Goal: Transaction & Acquisition: Purchase product/service

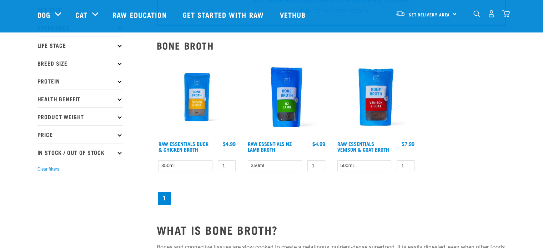
scroll to position [71, 0]
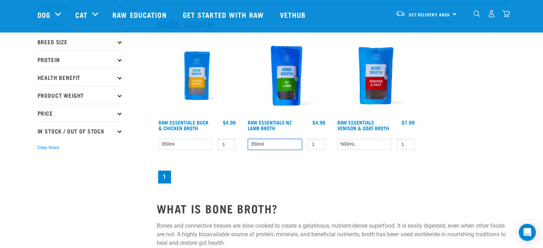
click at [281, 146] on select "350ml" at bounding box center [275, 144] width 54 height 11
click at [318, 179] on nav "1" at bounding box center [331, 177] width 349 height 16
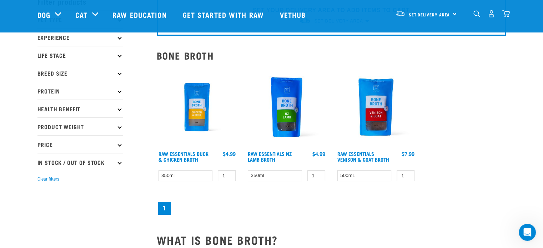
scroll to position [36, 0]
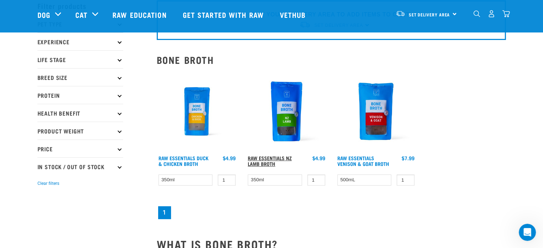
click at [268, 160] on link "Raw Essentials NZ Lamb Broth" at bounding box center [270, 161] width 44 height 8
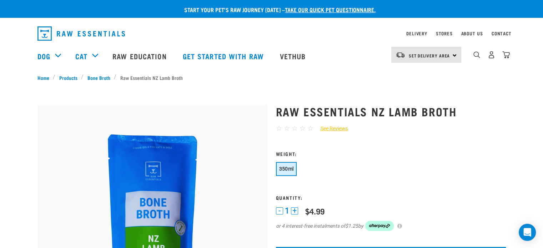
click at [293, 211] on button "+" at bounding box center [294, 210] width 7 height 7
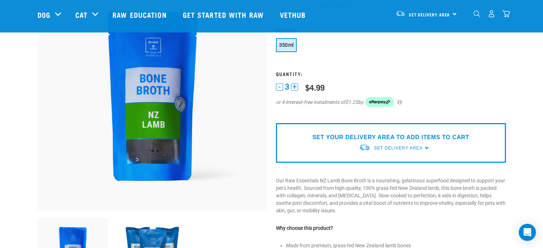
scroll to position [36, 0]
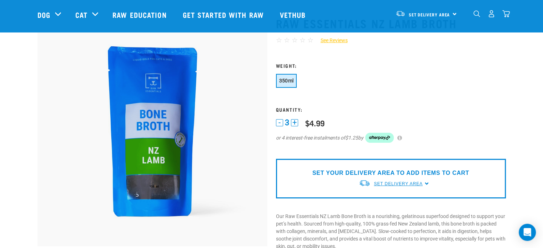
click at [379, 182] on span "Set Delivery Area" at bounding box center [398, 183] width 49 height 5
click at [384, 201] on link "[GEOGRAPHIC_DATA]" at bounding box center [394, 201] width 71 height 12
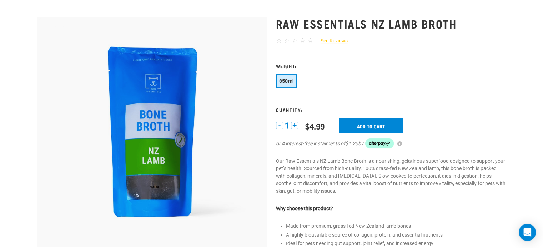
click at [295, 124] on button "+" at bounding box center [294, 125] width 7 height 7
click at [356, 128] on input "Add to cart" at bounding box center [371, 125] width 64 height 15
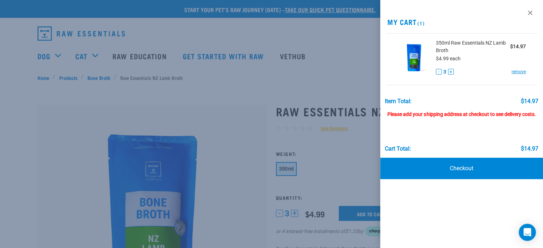
click at [96, 75] on div at bounding box center [271, 124] width 543 height 248
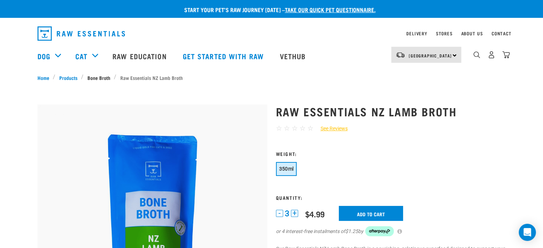
click at [94, 78] on link "Bone Broth" at bounding box center [99, 77] width 30 height 7
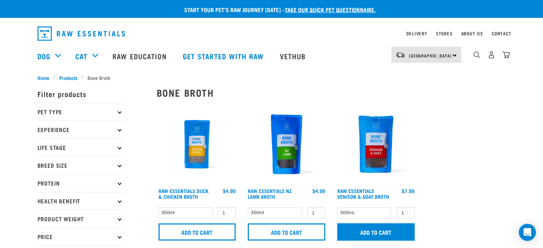
click at [383, 235] on input "Add to cart" at bounding box center [375, 231] width 77 height 17
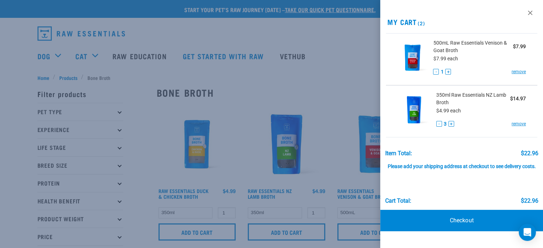
click at [299, 77] on div at bounding box center [271, 124] width 543 height 248
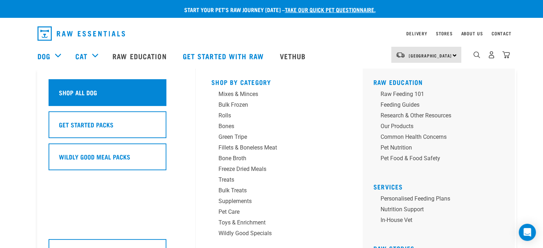
click at [72, 90] on h5 "Shop All Dog" at bounding box center [78, 92] width 38 height 9
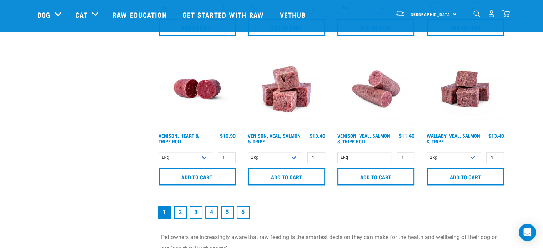
scroll to position [1142, 0]
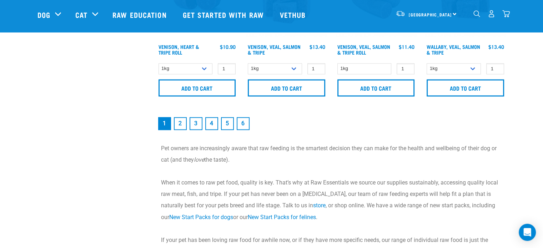
click at [180, 120] on link "2" at bounding box center [180, 123] width 13 height 13
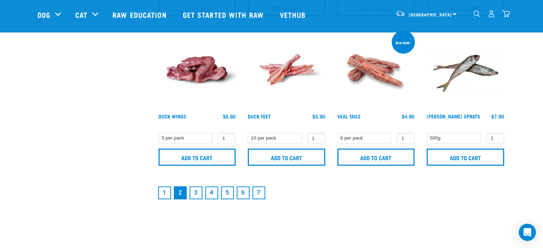
scroll to position [1071, 0]
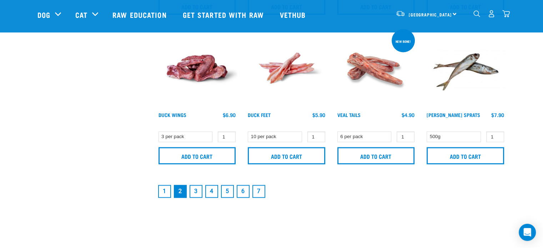
click at [195, 188] on link "3" at bounding box center [196, 191] width 13 height 13
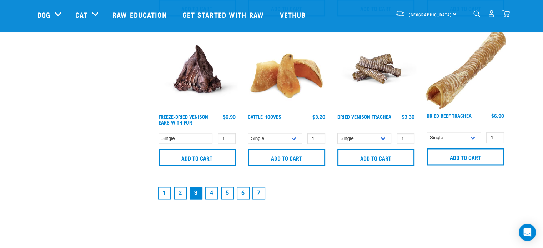
scroll to position [1071, 0]
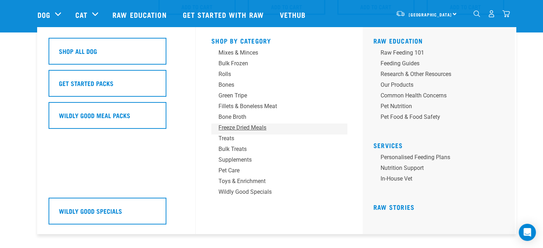
click at [243, 127] on div "Freeze Dried Meals" at bounding box center [273, 128] width 111 height 9
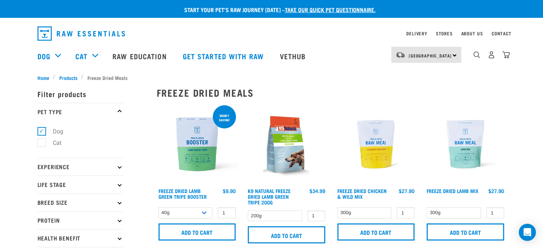
click at [190, 147] on img at bounding box center [197, 144] width 81 height 81
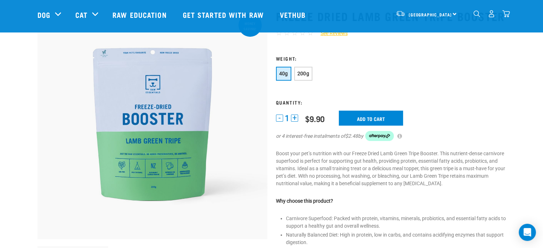
scroll to position [36, 0]
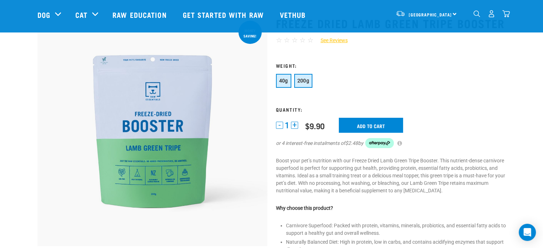
click at [299, 79] on span "200g" at bounding box center [303, 81] width 12 height 6
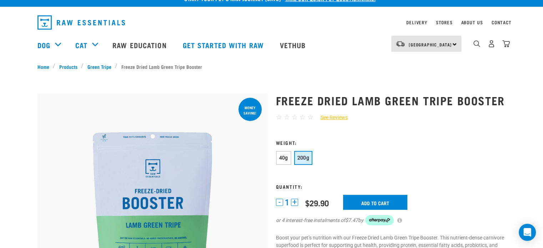
scroll to position [0, 0]
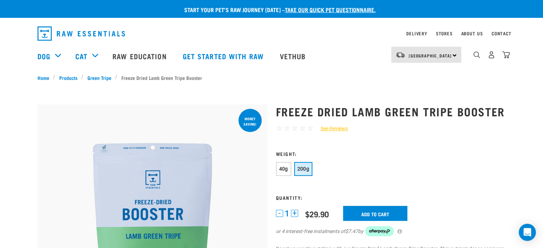
click at [502, 57] on div "4" at bounding box center [491, 55] width 37 height 16
click at [505, 56] on img "dropdown navigation" at bounding box center [505, 54] width 7 height 7
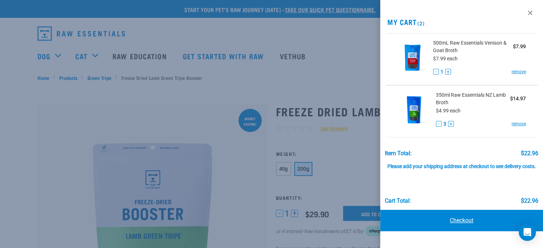
click at [467, 221] on link "Checkout" at bounding box center [461, 220] width 163 height 21
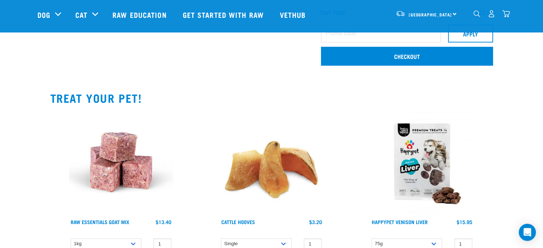
scroll to position [214, 0]
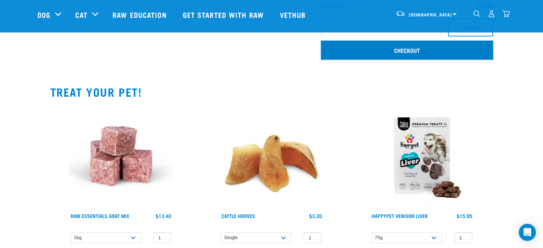
click at [401, 52] on link "Checkout" at bounding box center [407, 50] width 172 height 19
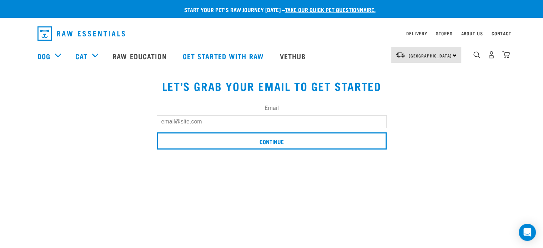
click at [173, 122] on input "Email" at bounding box center [272, 121] width 230 height 13
type input "[EMAIL_ADDRESS][DOMAIN_NAME]"
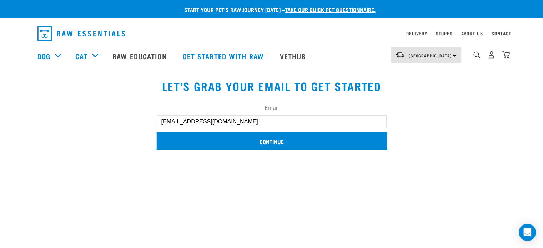
click at [273, 146] on input "Continue" at bounding box center [272, 140] width 230 height 17
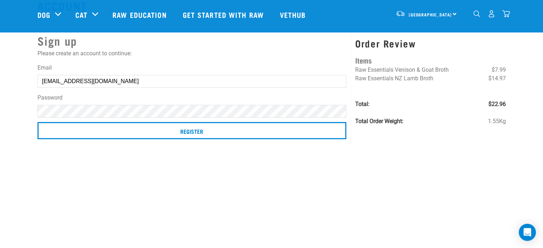
scroll to position [36, 0]
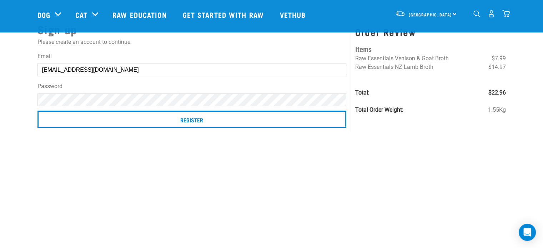
click at [37, 111] on input "Register" at bounding box center [191, 119] width 309 height 17
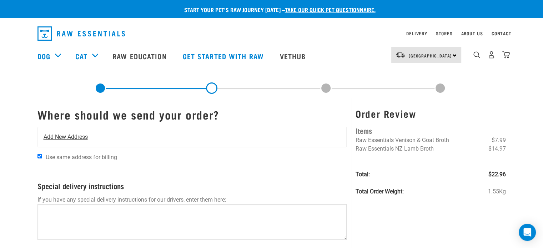
click at [72, 143] on div "Add New Address" at bounding box center [192, 137] width 309 height 20
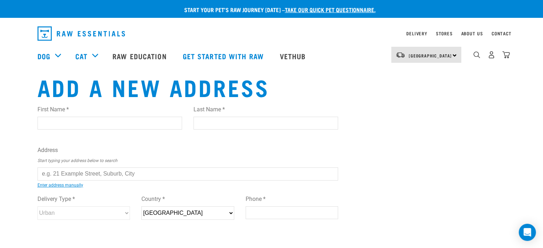
click at [70, 124] on input "First Name *" at bounding box center [109, 123] width 145 height 13
type input "[PERSON_NAME]"
click at [226, 123] on input "Last Name *" at bounding box center [265, 123] width 145 height 13
type input "Nightingale"
click at [85, 174] on input "text" at bounding box center [187, 173] width 301 height 13
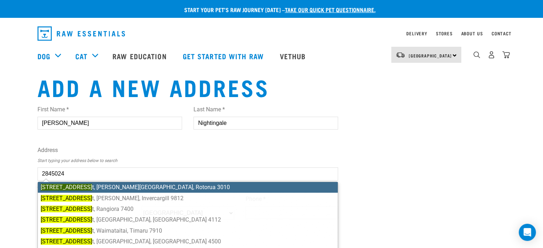
click at [94, 186] on ul "[STREET_ADDRESS][PERSON_NAME] Park, Rotorua [STREET_ADDRESS] 9812 [GEOGRAPHIC_D…" at bounding box center [187, 236] width 301 height 109
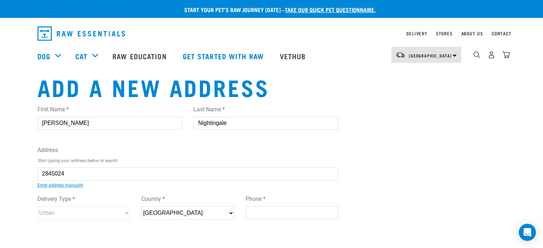
type input "[STREET_ADDRESS][PERSON_NAME]"
type input "[STREET_ADDRESS]"
type input "[PERSON_NAME][GEOGRAPHIC_DATA]"
type input "Bay of Plenty"
select select "BOP"
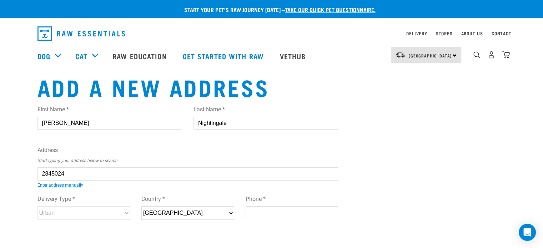
type input "3010"
select select "Urban"
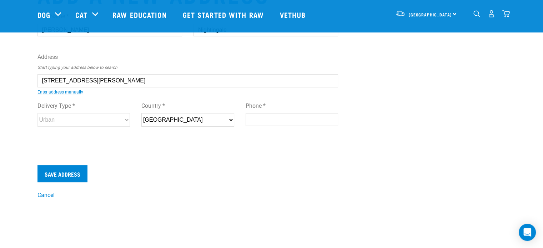
scroll to position [71, 0]
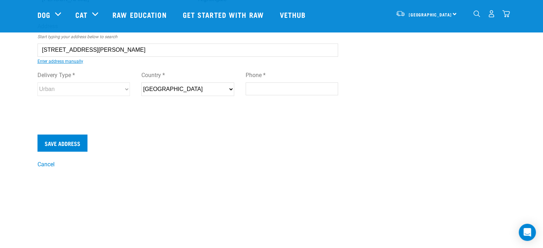
type input "19 White Street, Fenton Park, Rotorua 3010"
click at [258, 87] on input "Phone *" at bounding box center [292, 88] width 93 height 13
type input "0221671607"
click at [59, 143] on input "Save Address" at bounding box center [62, 143] width 50 height 17
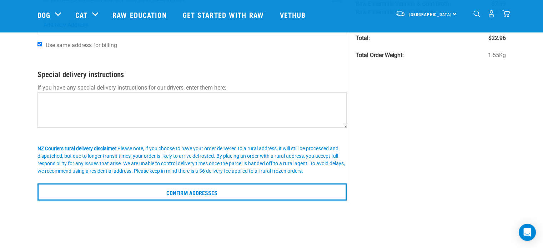
scroll to position [107, 0]
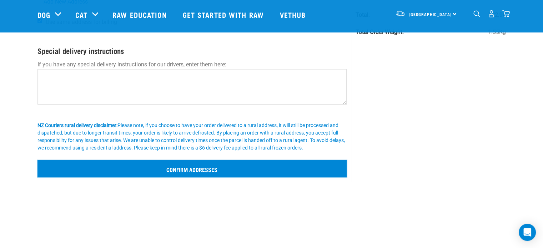
click at [189, 173] on input "Confirm addresses" at bounding box center [192, 168] width 310 height 17
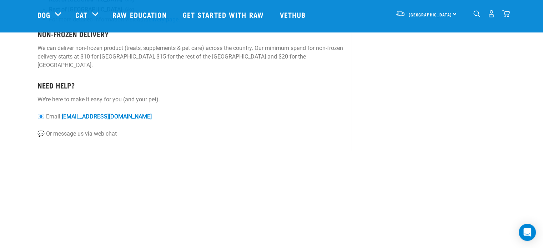
scroll to position [250, 0]
